Goal: Task Accomplishment & Management: Manage account settings

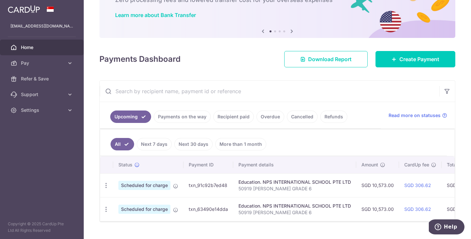
scroll to position [47, 0]
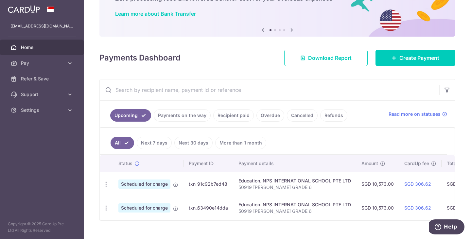
click at [184, 114] on link "Payments on the way" at bounding box center [182, 115] width 57 height 12
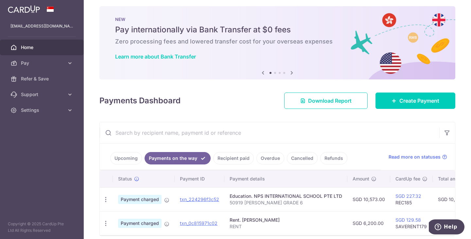
scroll to position [0, 0]
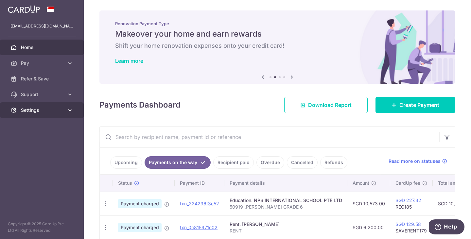
click at [69, 110] on icon at bounding box center [70, 110] width 7 height 7
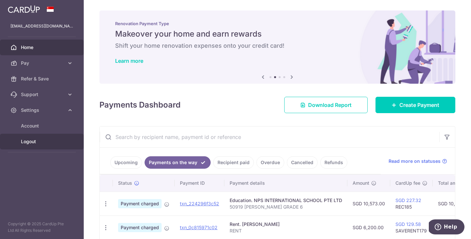
click at [34, 137] on link "Logout" at bounding box center [42, 142] width 84 height 16
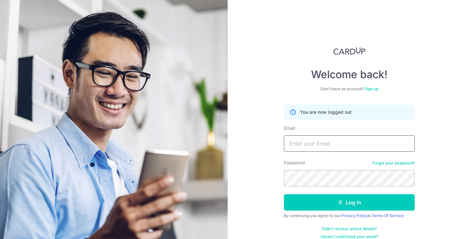
click at [309, 142] on input "Email" at bounding box center [349, 143] width 131 height 16
type input "boss@spirited.sg"
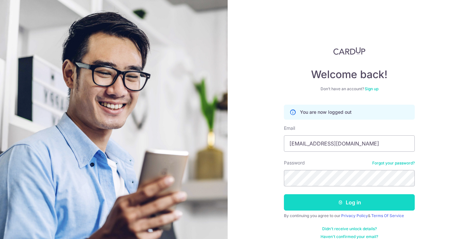
click at [341, 207] on button "Log in" at bounding box center [349, 202] width 131 height 16
